Goal: Task Accomplishment & Management: Complete application form

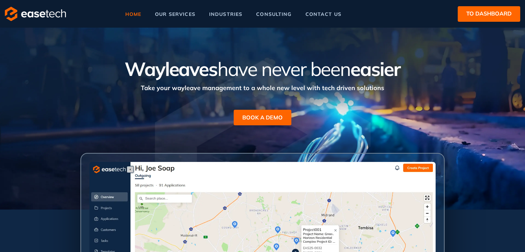
click at [468, 17] on span "to dashboard" at bounding box center [489, 13] width 45 height 9
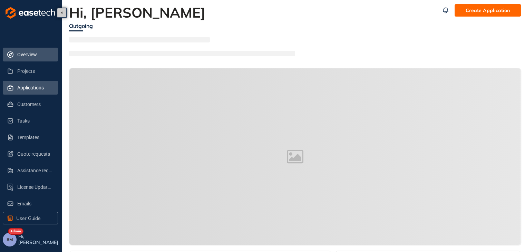
click at [25, 90] on span "Applications" at bounding box center [34, 88] width 35 height 14
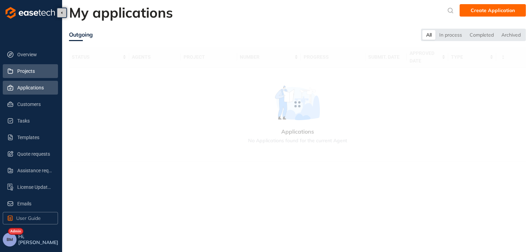
click at [30, 70] on span "Projects" at bounding box center [34, 71] width 35 height 14
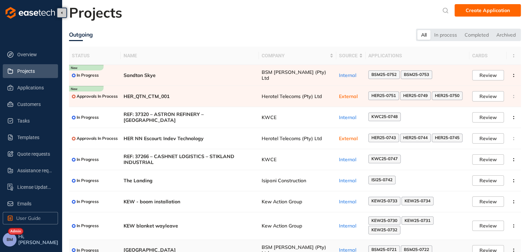
click at [298, 245] on span "BSM [PERSON_NAME] (Pty) Ltd" at bounding box center [298, 251] width 72 height 12
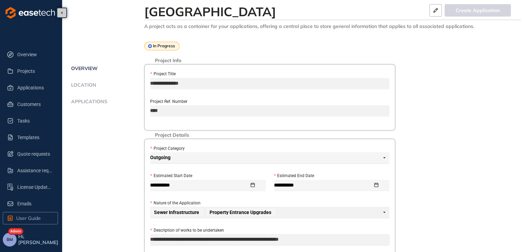
click at [81, 100] on span "Applications" at bounding box center [88, 102] width 38 height 6
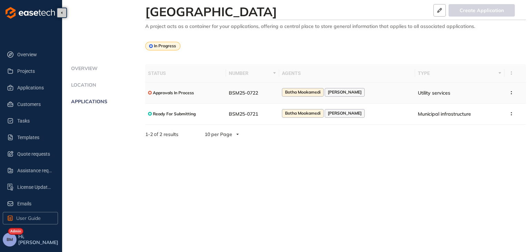
click at [243, 96] on span "BSM25-0722" at bounding box center [243, 93] width 29 height 6
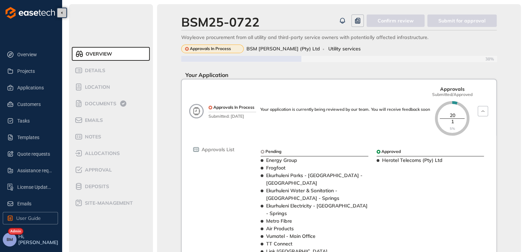
click at [93, 157] on div "allocations" at bounding box center [104, 153] width 59 height 8
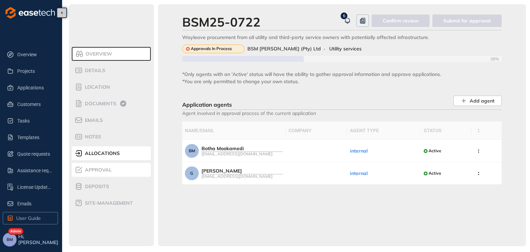
click at [94, 172] on span "Approval" at bounding box center [97, 170] width 29 height 6
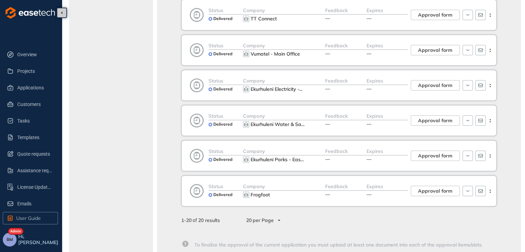
scroll to position [608, 0]
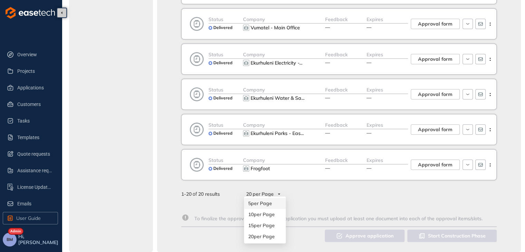
click at [279, 191] on div "20 per Page" at bounding box center [263, 194] width 42 height 11
click at [281, 189] on div "20 per Page" at bounding box center [263, 194] width 42 height 11
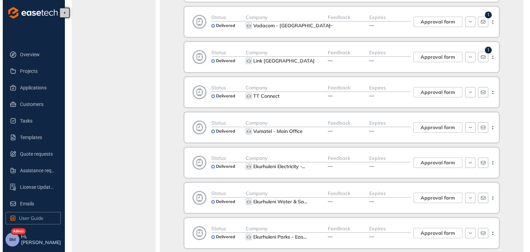
scroll to position [470, 0]
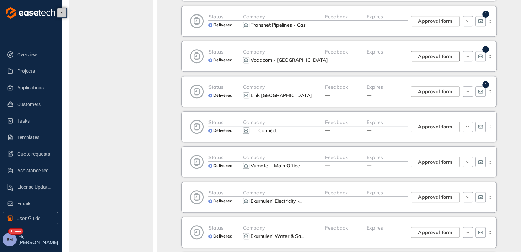
click at [430, 52] on span "Approval form" at bounding box center [435, 56] width 35 height 8
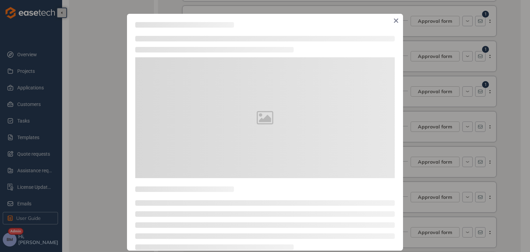
type textarea "**********"
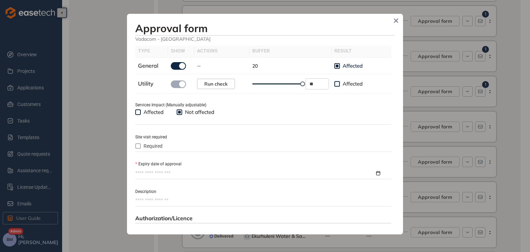
scroll to position [242, 0]
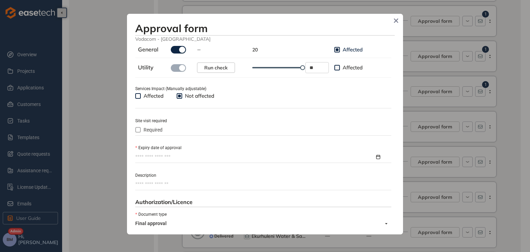
click at [144, 156] on input "Expiry date of approval" at bounding box center [255, 157] width 240 height 8
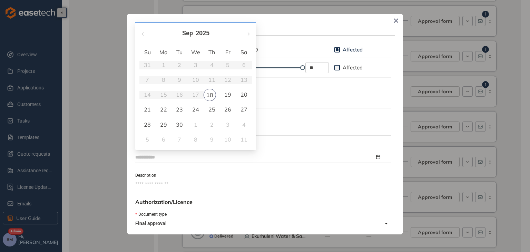
type input "**********"
click at [248, 33] on span "button" at bounding box center [248, 33] width 3 height 3
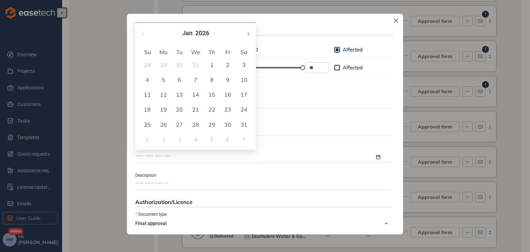
click at [248, 34] on span "button" at bounding box center [248, 33] width 3 height 3
type input "**********"
click at [197, 95] on div "18" at bounding box center [196, 94] width 8 height 8
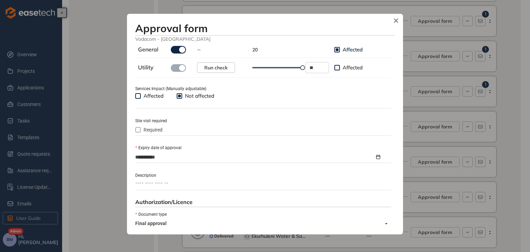
scroll to position [317, 0]
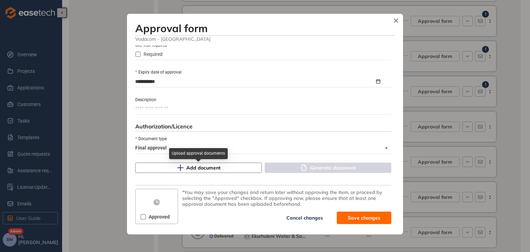
click at [192, 168] on span "Add document" at bounding box center [203, 168] width 34 height 8
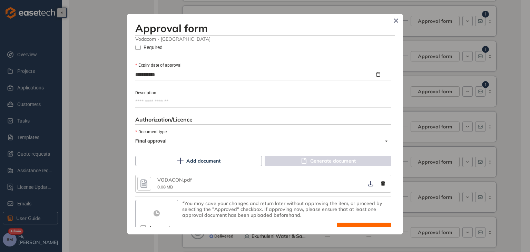
scroll to position [335, 0]
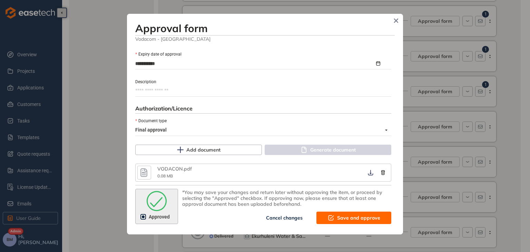
click at [343, 214] on span "Save and approve" at bounding box center [358, 218] width 43 height 8
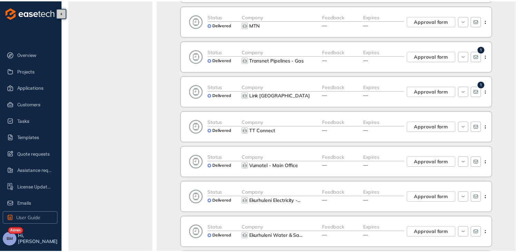
scroll to position [423, 0]
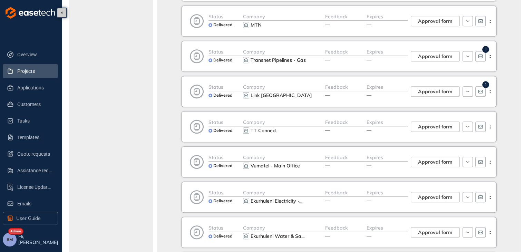
click at [35, 70] on span "Projects" at bounding box center [34, 71] width 35 height 14
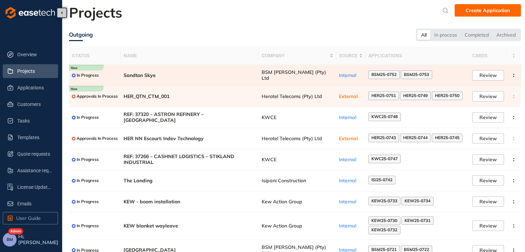
click at [265, 73] on span "BSM [PERSON_NAME] (Pty) Ltd" at bounding box center [298, 75] width 72 height 12
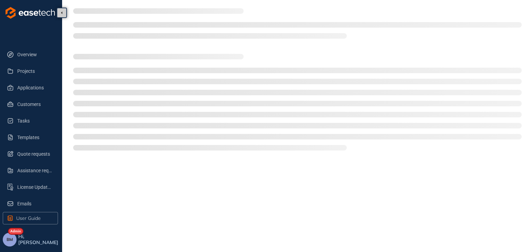
type textarea "**********"
